Goal: Navigation & Orientation: Find specific page/section

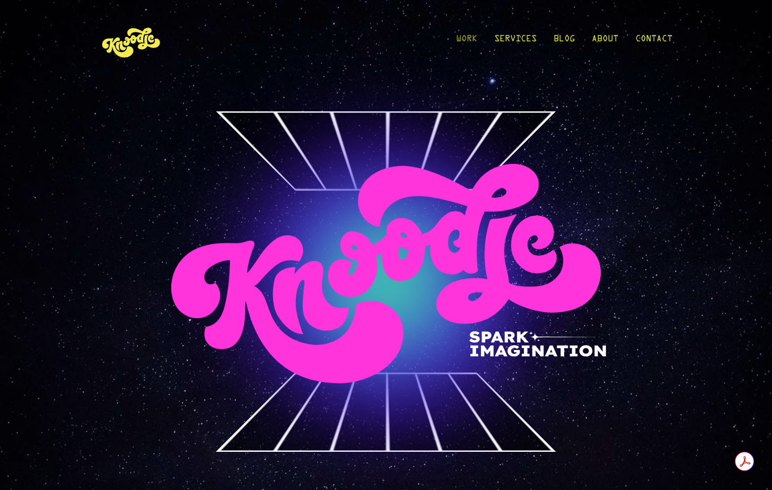
click at [467, 37] on link "Work" at bounding box center [466, 41] width 21 height 49
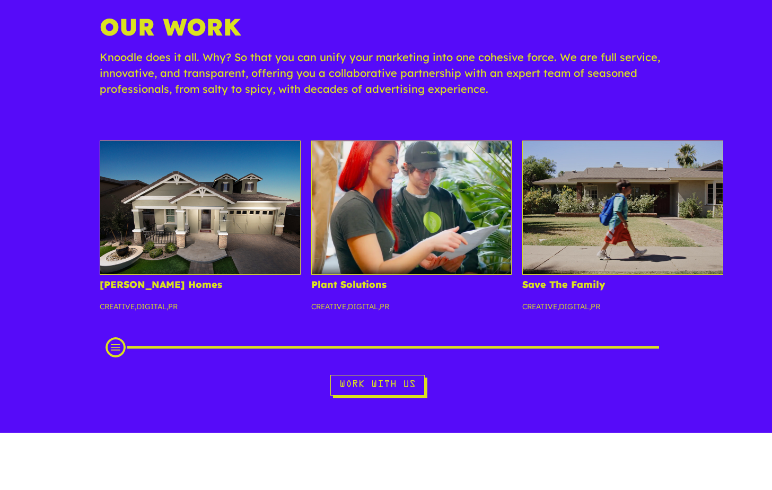
scroll to position [108, 0]
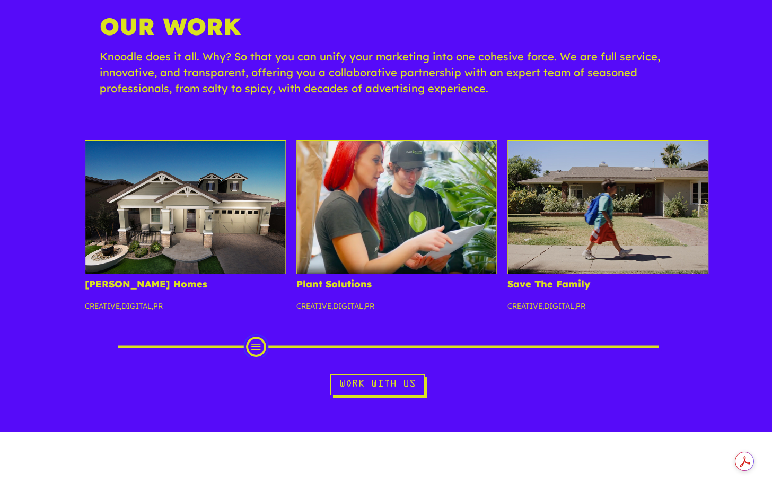
drag, startPoint x: 114, startPoint y: 346, endPoint x: 351, endPoint y: 225, distance: 265.4
click at [255, 347] on div "Scroll Projects" at bounding box center [256, 346] width 20 height 20
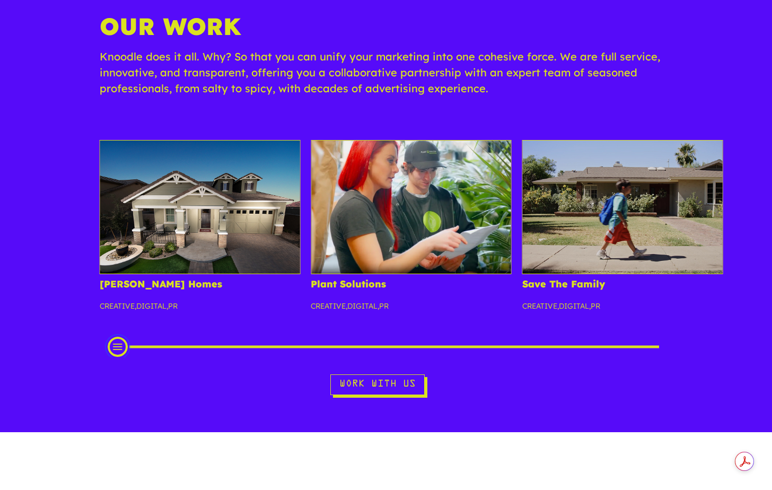
drag, startPoint x: 256, startPoint y: 353, endPoint x: 118, endPoint y: 373, distance: 139.2
click at [118, 373] on div "Fulton Homes Creative , Digital , PR Plant Solutions Creative , Digital , PR Sa…" at bounding box center [386, 267] width 772 height 255
click at [387, 211] on img at bounding box center [411, 207] width 201 height 134
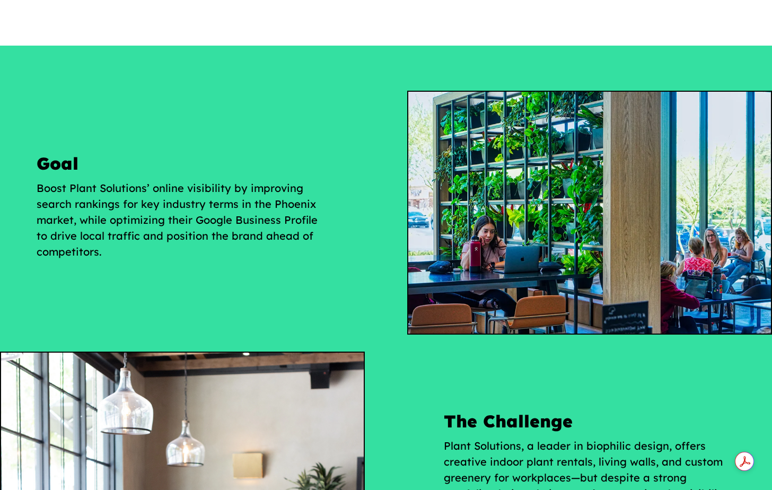
scroll to position [610, 0]
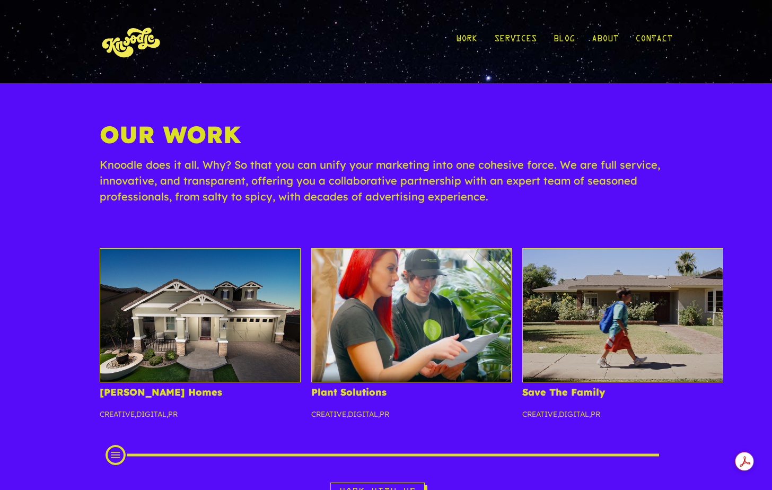
scroll to position [108, 0]
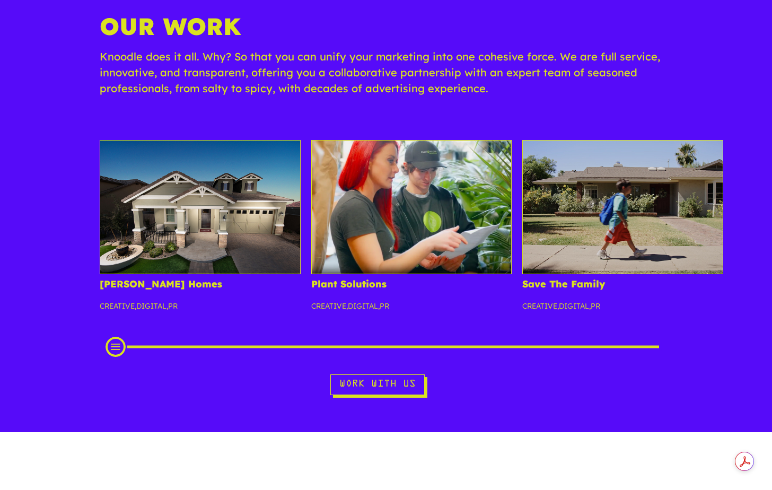
click at [370, 288] on link "Plant Solutions" at bounding box center [348, 284] width 75 height 12
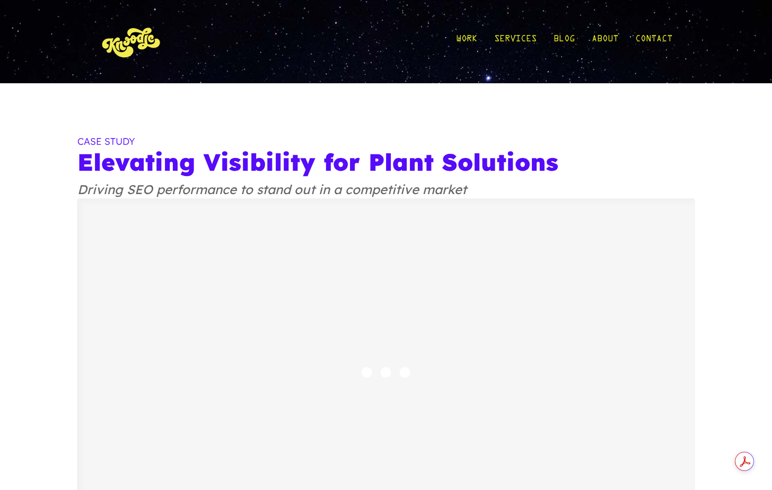
click at [32, 184] on div "Elevating Visibility for Plant Solutions Driving SEO performance to stand out i…" at bounding box center [386, 391] width 772 height 616
